Goal: Task Accomplishment & Management: Complete application form

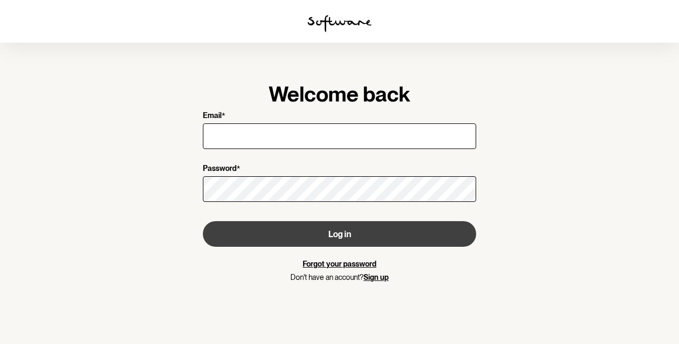
type input "[EMAIL_ADDRESS][DOMAIN_NAME]"
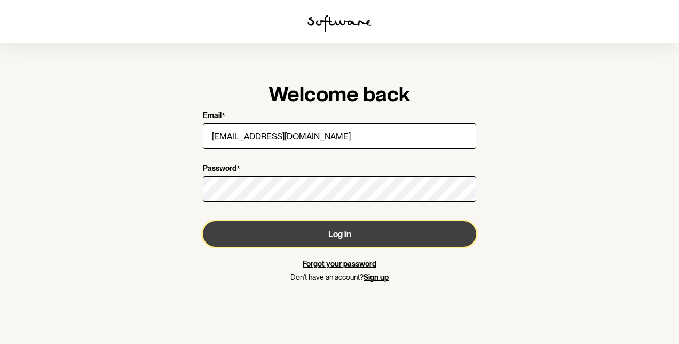
click at [321, 232] on button "Log in" at bounding box center [339, 234] width 273 height 26
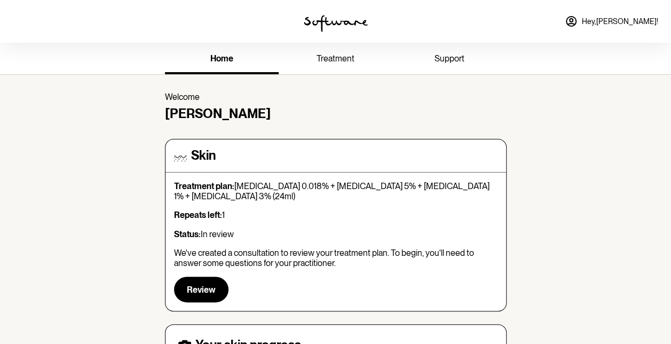
click at [336, 54] on span "treatment" at bounding box center [336, 58] width 38 height 10
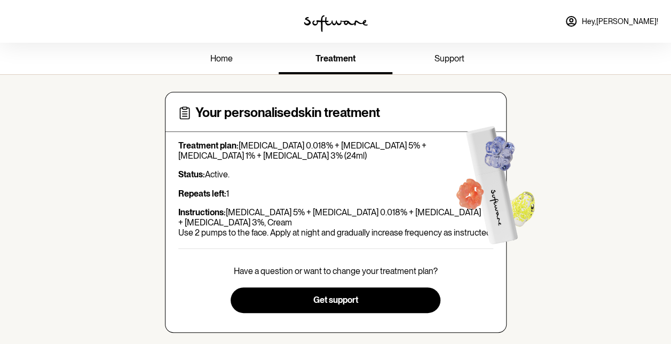
click at [448, 54] on span "support" at bounding box center [450, 58] width 30 height 10
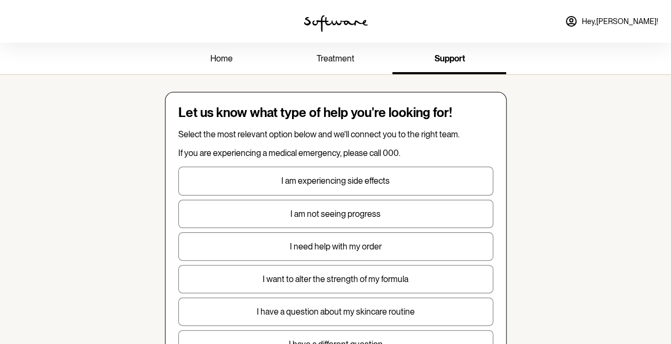
click at [231, 56] on span "home" at bounding box center [221, 58] width 22 height 10
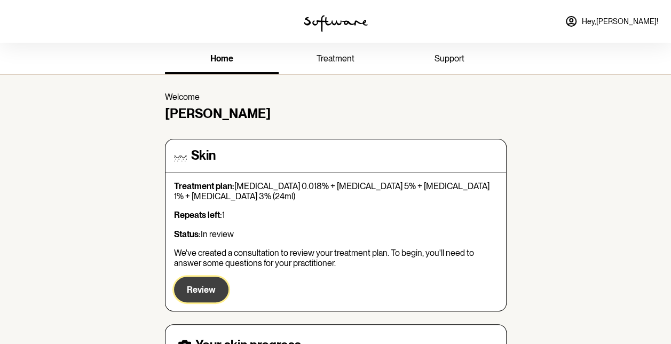
click at [193, 293] on span "Review" at bounding box center [201, 290] width 29 height 10
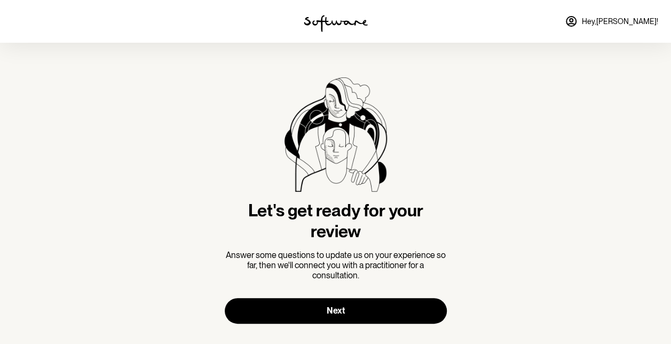
scroll to position [13, 0]
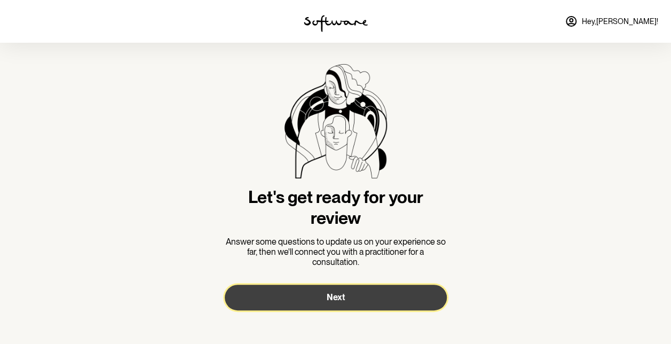
click at [338, 294] on span "Next" at bounding box center [336, 297] width 18 height 10
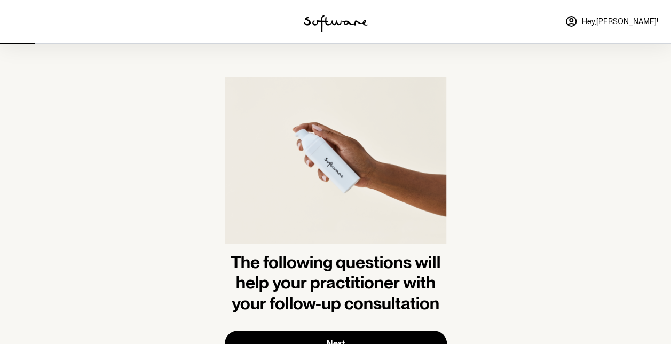
scroll to position [46, 0]
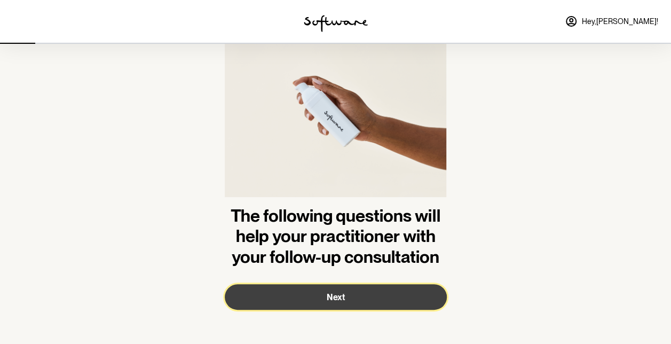
click at [331, 295] on span "Next" at bounding box center [336, 297] width 18 height 10
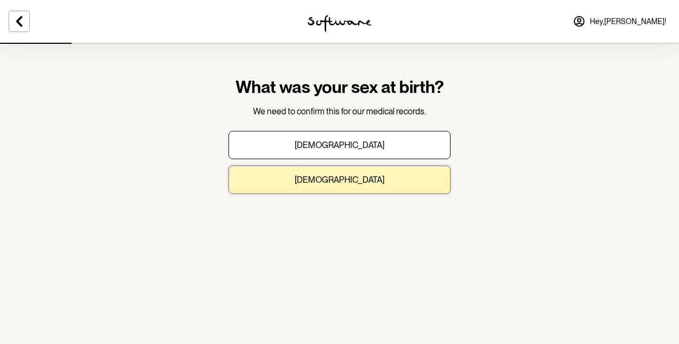
click at [330, 182] on p "[DEMOGRAPHIC_DATA]" at bounding box center [340, 180] width 90 height 10
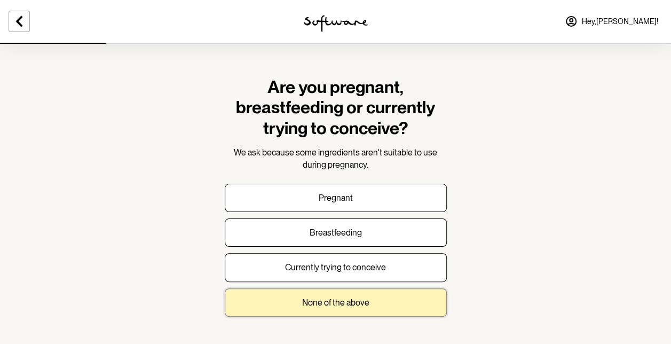
click at [326, 297] on p "None of the above" at bounding box center [335, 302] width 67 height 10
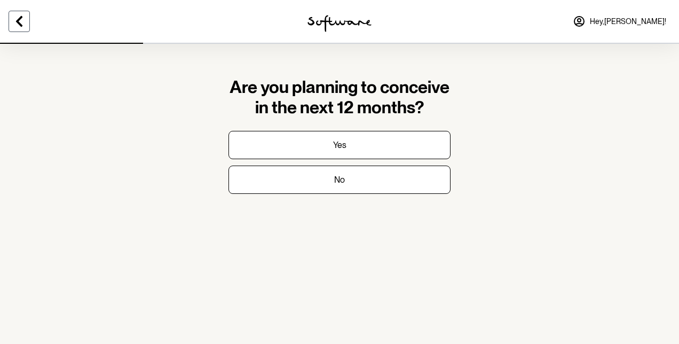
click at [21, 12] on button at bounding box center [19, 21] width 21 height 21
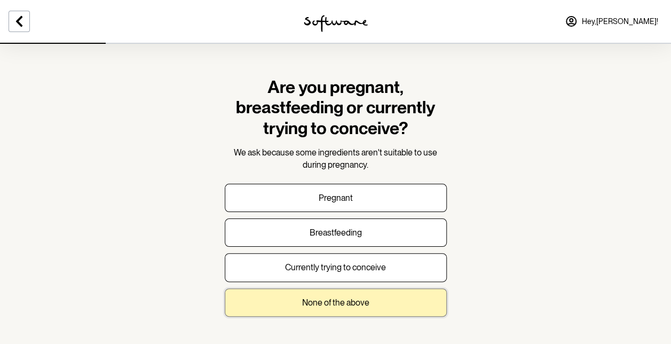
click at [340, 305] on p "None of the above" at bounding box center [335, 302] width 67 height 10
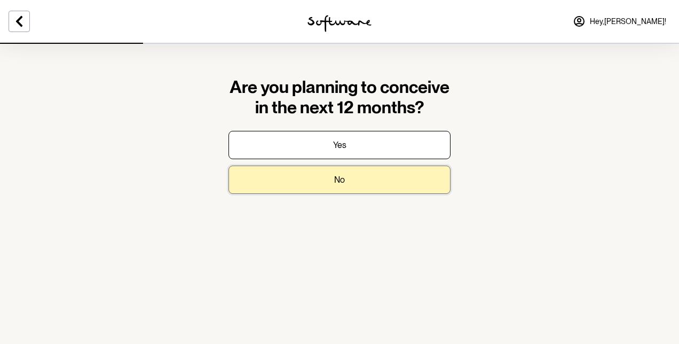
click at [337, 177] on p "No" at bounding box center [339, 180] width 11 height 10
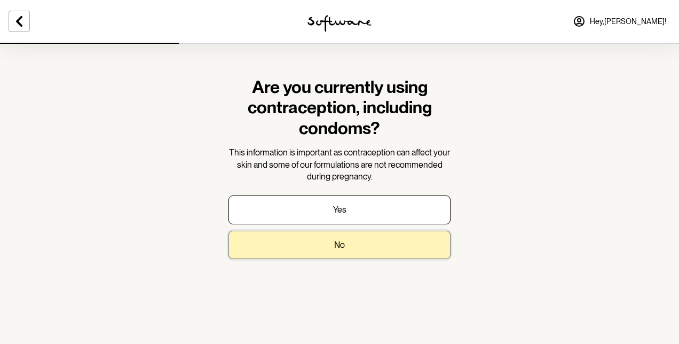
click at [324, 243] on button "No" at bounding box center [339, 245] width 222 height 28
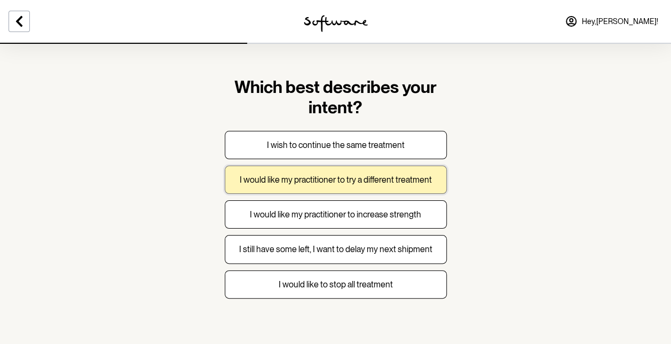
click at [339, 172] on button "I would like my practitioner to try a different treatment" at bounding box center [336, 179] width 222 height 28
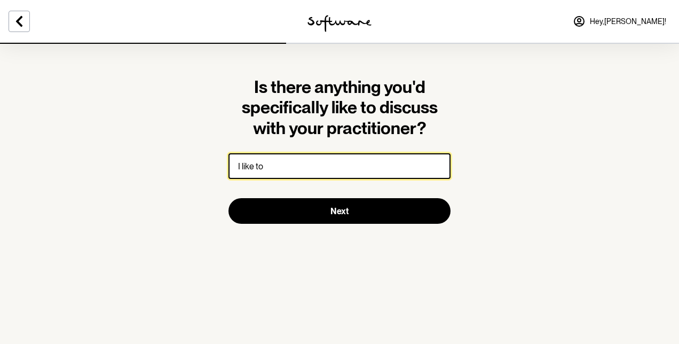
drag, startPoint x: 297, startPoint y: 168, endPoint x: 200, endPoint y: 176, distance: 98.0
click at [200, 176] on section "Is there anything you'd specifically like to discuss with your practitioner? I …" at bounding box center [339, 172] width 679 height 344
paste input "want to start the plan with my pigmentation treatment, and I want to be on Hyal…"
drag, startPoint x: 317, startPoint y: 160, endPoint x: 153, endPoint y: 176, distance: 165.3
click at [153, 176] on section "Is there anything you'd specifically like to discuss with your practitioner? I …" at bounding box center [339, 172] width 679 height 344
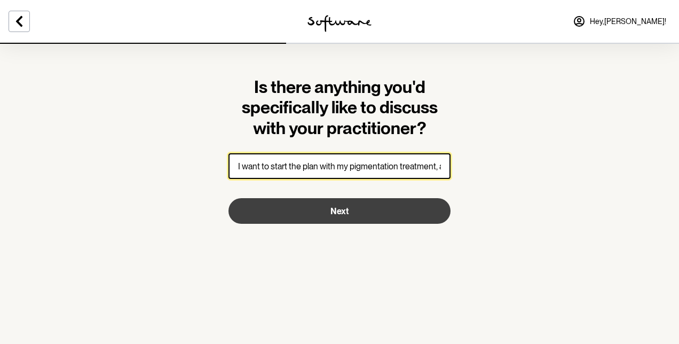
type input "I want to start the plan with my pigmentation treatment, and I want to be on Hy…"
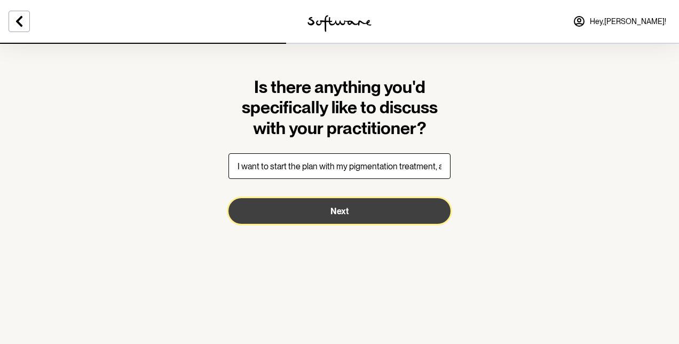
click at [365, 213] on button "Next" at bounding box center [339, 211] width 222 height 26
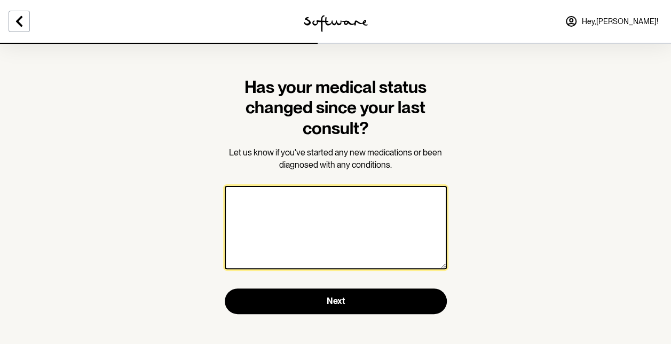
click at [286, 219] on textarea at bounding box center [336, 227] width 222 height 83
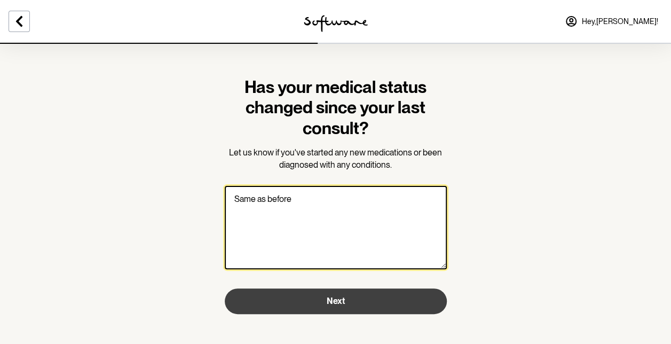
type textarea "Same as before"
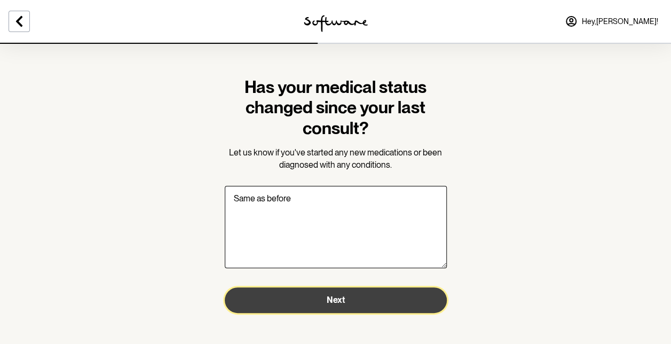
click at [331, 303] on span "Next" at bounding box center [336, 300] width 18 height 10
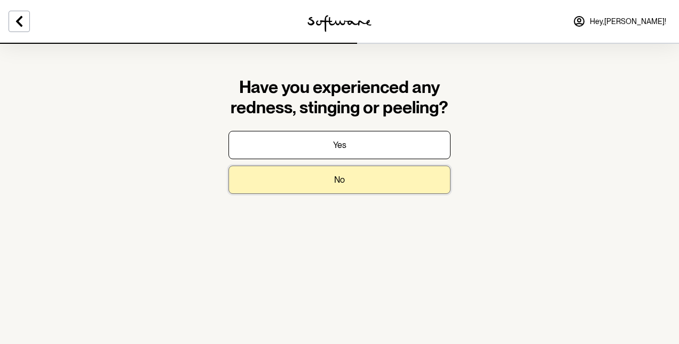
click at [329, 178] on button "No" at bounding box center [339, 179] width 222 height 28
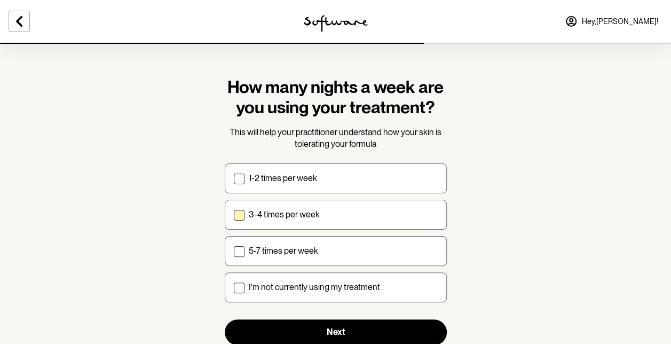
click at [234, 213] on span at bounding box center [239, 215] width 11 height 11
click at [234, 214] on input "3-4 times per week" at bounding box center [233, 214] width 1 height 1
checkbox input "true"
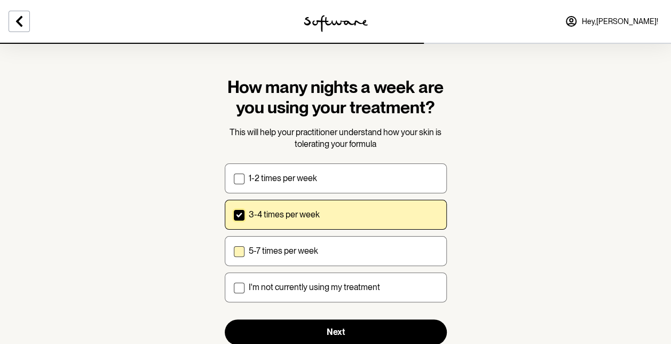
click at [241, 247] on span at bounding box center [239, 251] width 11 height 11
click at [234, 250] on input "5-7 times per week" at bounding box center [233, 250] width 1 height 1
checkbox input "true"
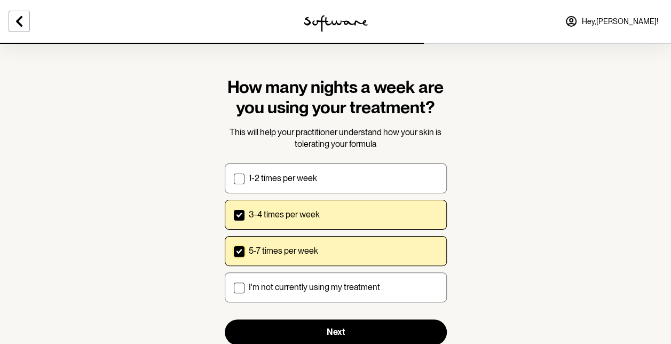
click at [241, 217] on icon at bounding box center [239, 214] width 6 height 5
click at [234, 215] on input "3-4 times per week" at bounding box center [233, 214] width 1 height 1
checkbox input "false"
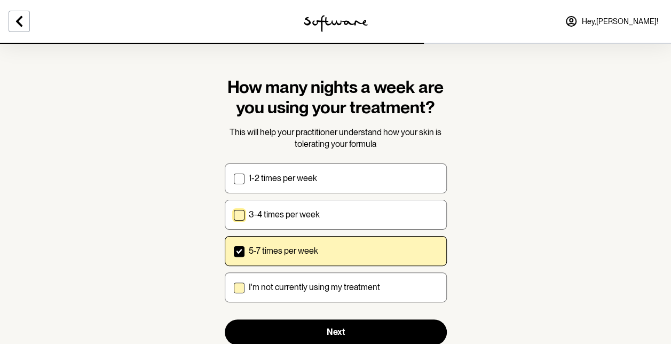
click at [243, 287] on label "I'm not currently using my treatment" at bounding box center [336, 287] width 222 height 30
click at [234, 287] on input "I'm not currently using my treatment" at bounding box center [233, 287] width 1 height 1
checkbox input "true"
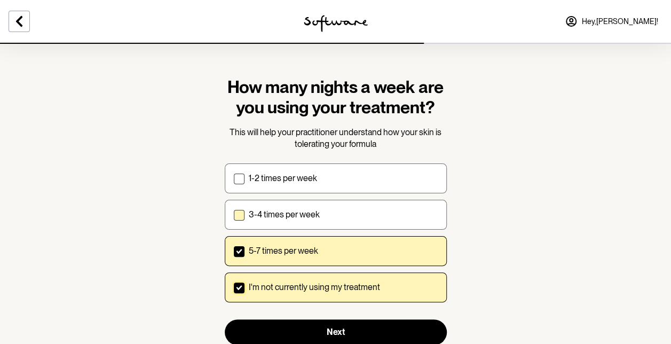
click at [243, 257] on label "5-7 times per week" at bounding box center [336, 251] width 222 height 30
click at [234, 251] on input "5-7 times per week" at bounding box center [233, 250] width 1 height 1
checkbox input "false"
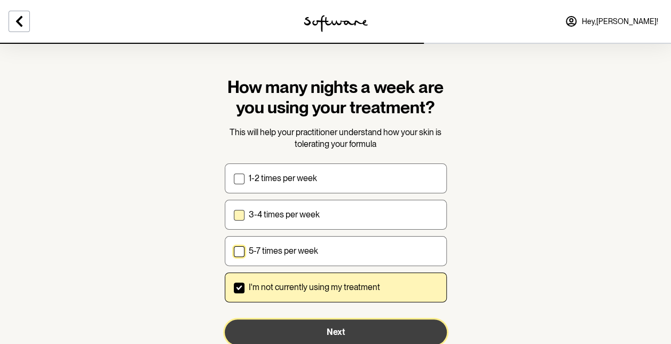
click at [312, 328] on button "Next" at bounding box center [336, 332] width 222 height 26
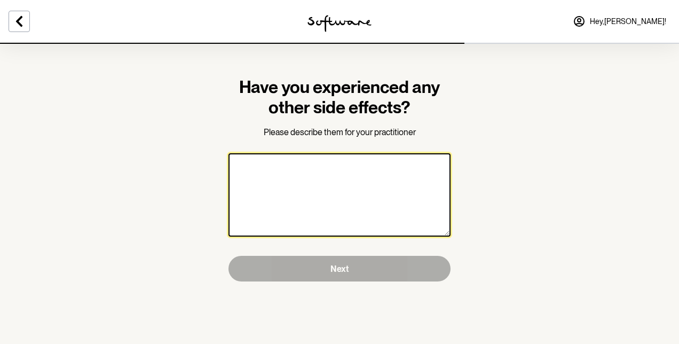
click at [306, 187] on textarea at bounding box center [339, 194] width 222 height 83
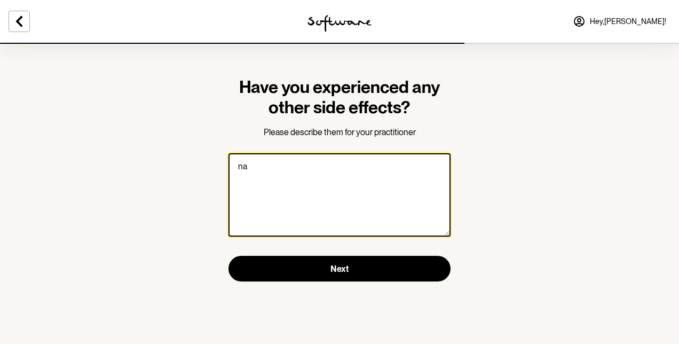
type textarea "n"
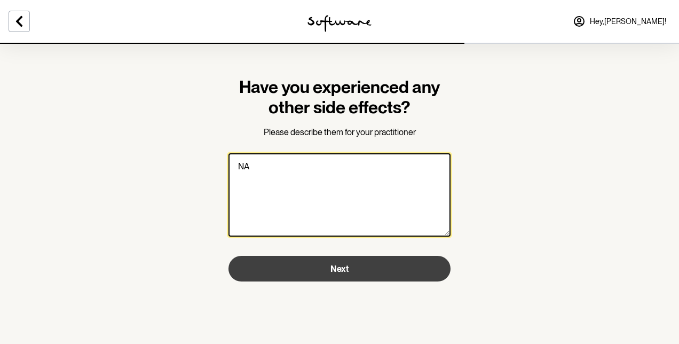
type textarea "NA"
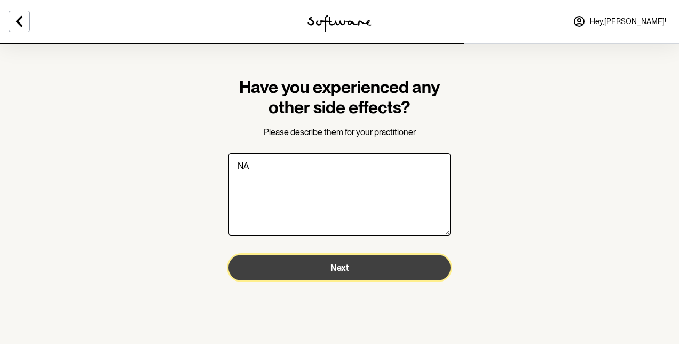
click at [352, 262] on button "Next" at bounding box center [339, 268] width 222 height 26
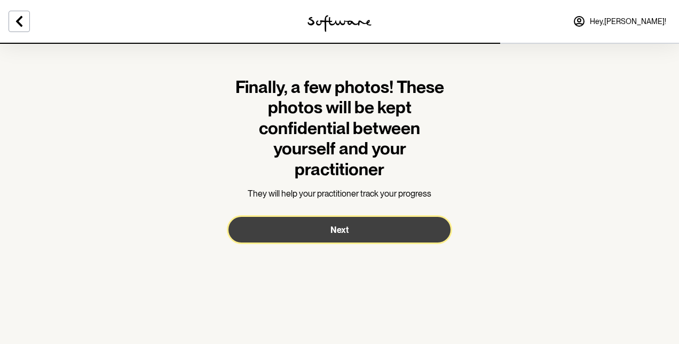
click at [336, 227] on span "Next" at bounding box center [339, 230] width 18 height 10
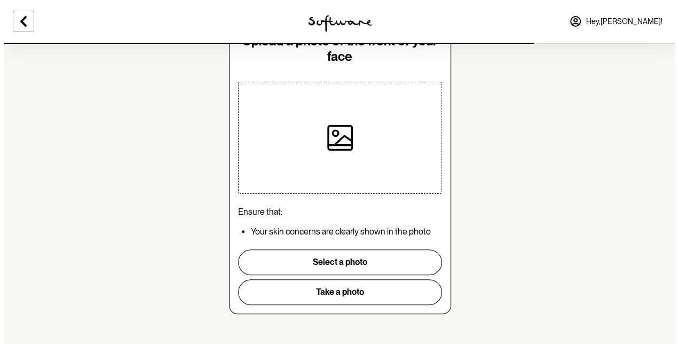
scroll to position [56, 0]
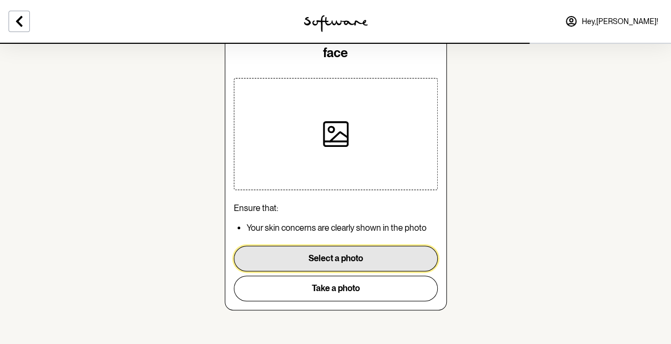
click at [377, 254] on button "Select a photo" at bounding box center [336, 259] width 204 height 26
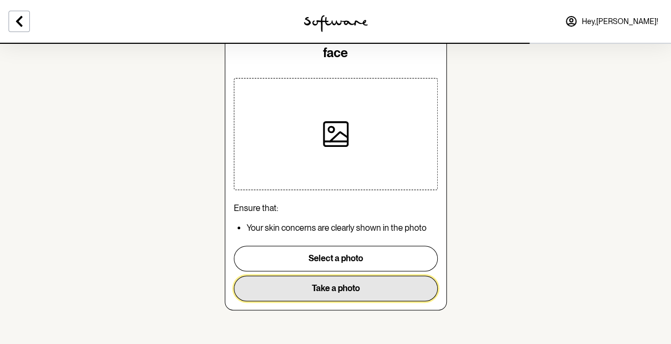
click at [348, 291] on button "Take a photo" at bounding box center [336, 288] width 204 height 26
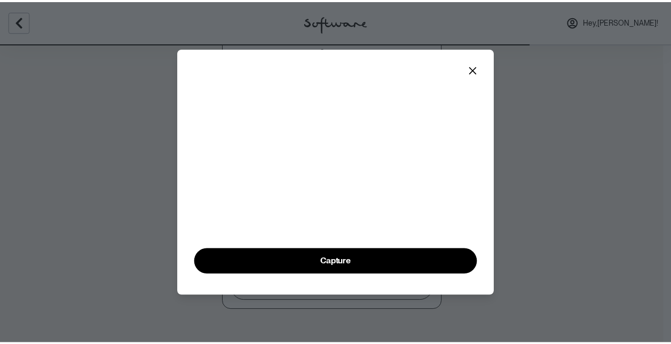
scroll to position [33, 0]
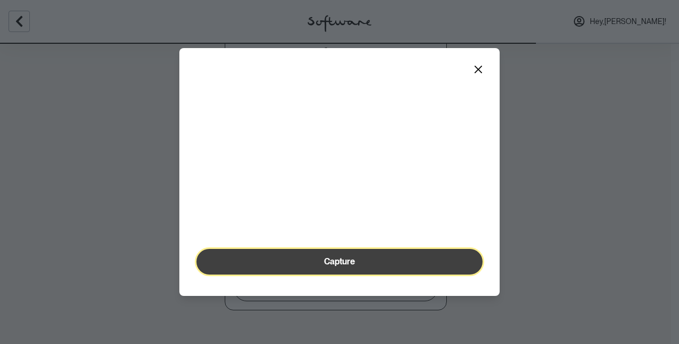
click at [388, 274] on button "Capture" at bounding box center [339, 262] width 286 height 26
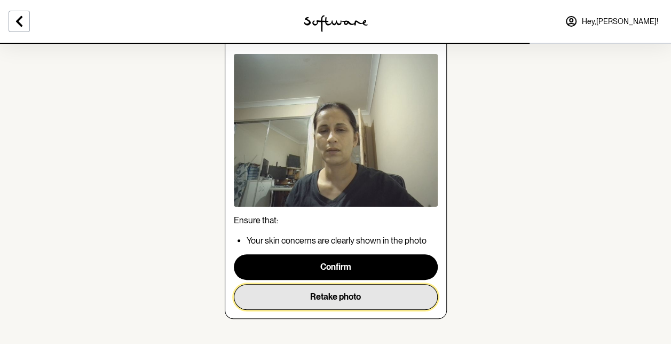
click at [338, 304] on button "Retake photo" at bounding box center [336, 297] width 204 height 26
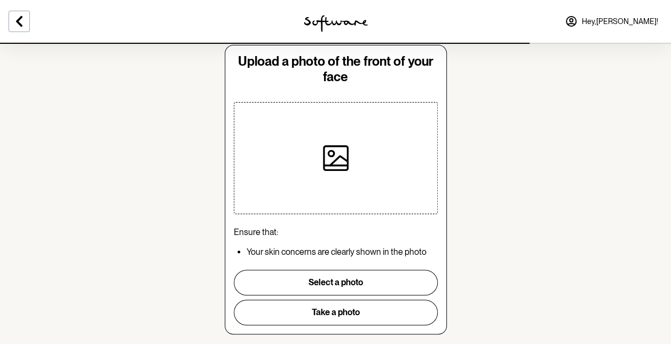
scroll to position [56, 0]
